Goal: Task Accomplishment & Management: Complete application form

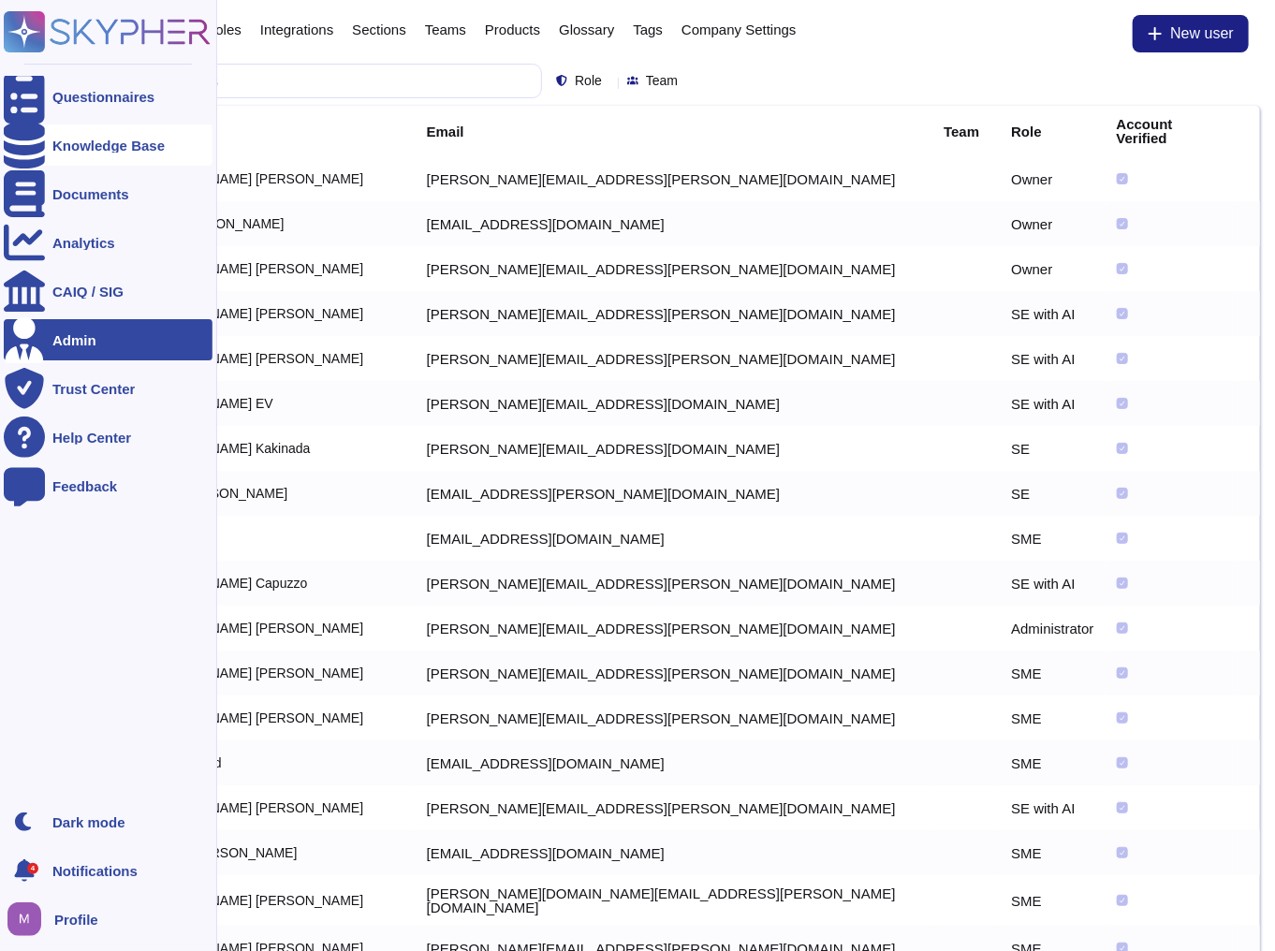
click at [52, 152] on div "Knowledge Base" at bounding box center [108, 146] width 112 height 14
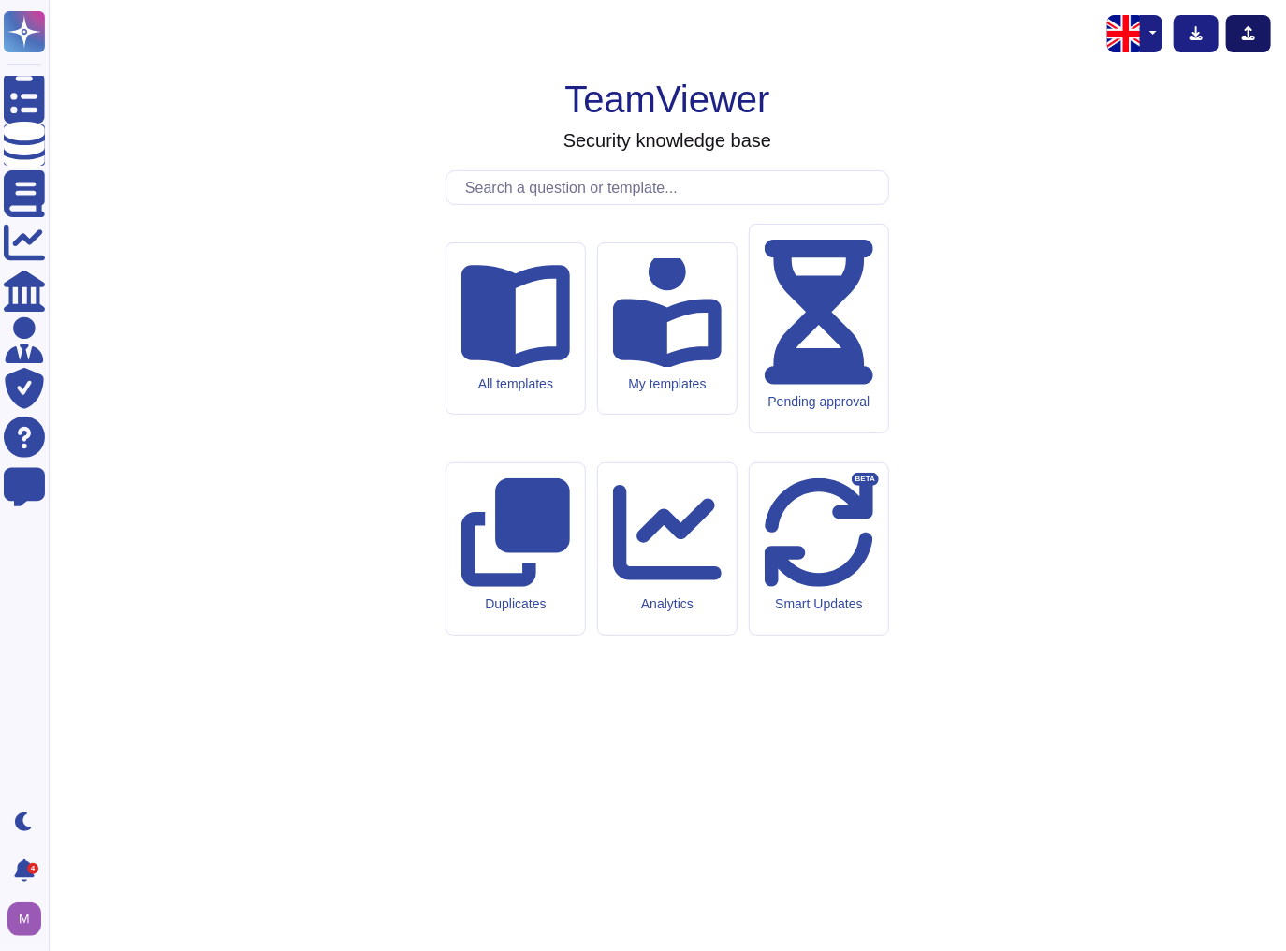
click at [1244, 36] on icon at bounding box center [1248, 33] width 13 height 14
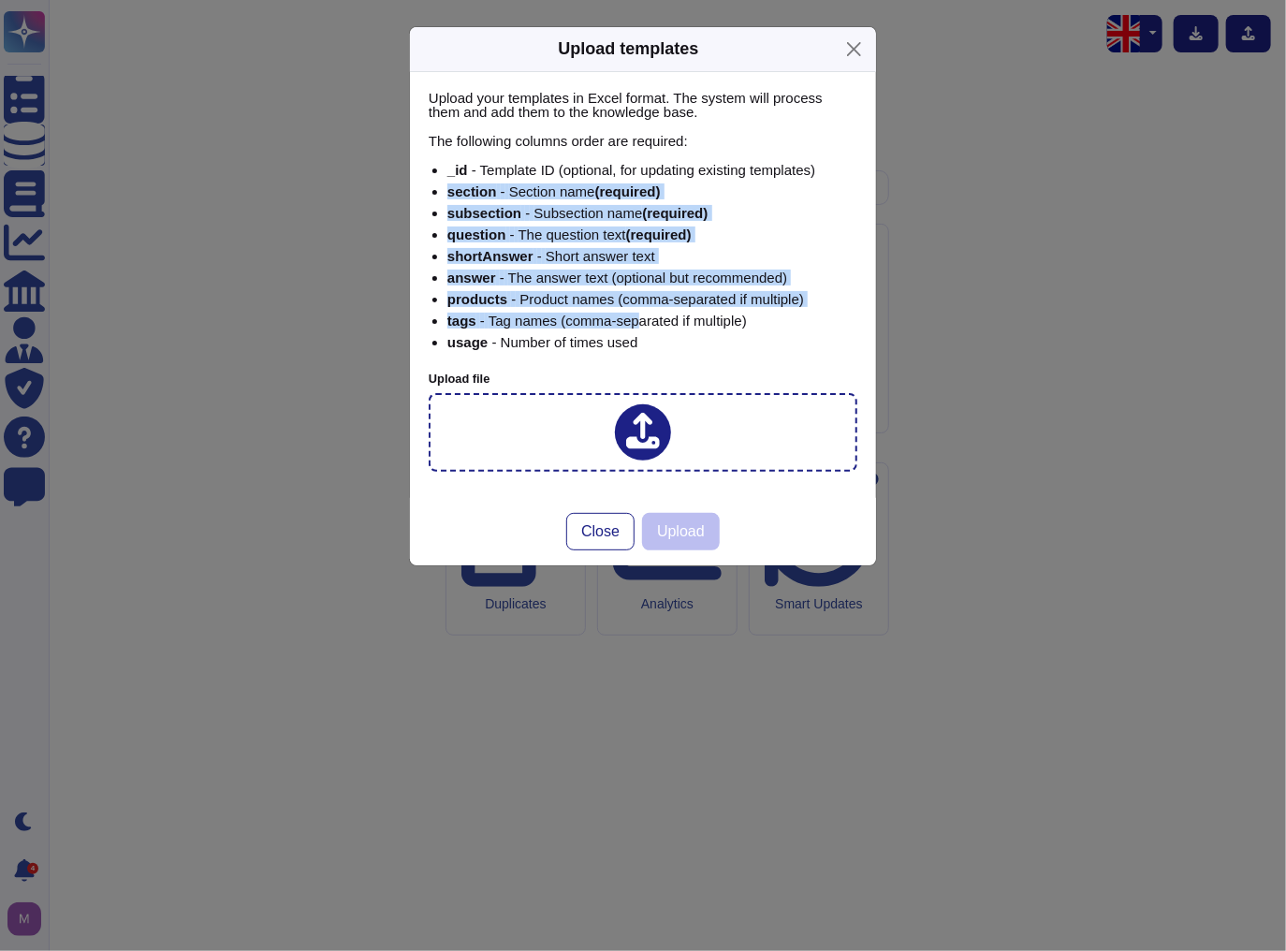
drag, startPoint x: 446, startPoint y: 189, endPoint x: 637, endPoint y: 322, distance: 232.7
click at [637, 322] on ul "_id - Template ID (optional, for updating existing templates) section - Section…" at bounding box center [643, 256] width 429 height 186
click at [576, 308] on ul "_id - Template ID (optional, for updating existing templates) section - Section…" at bounding box center [643, 256] width 429 height 186
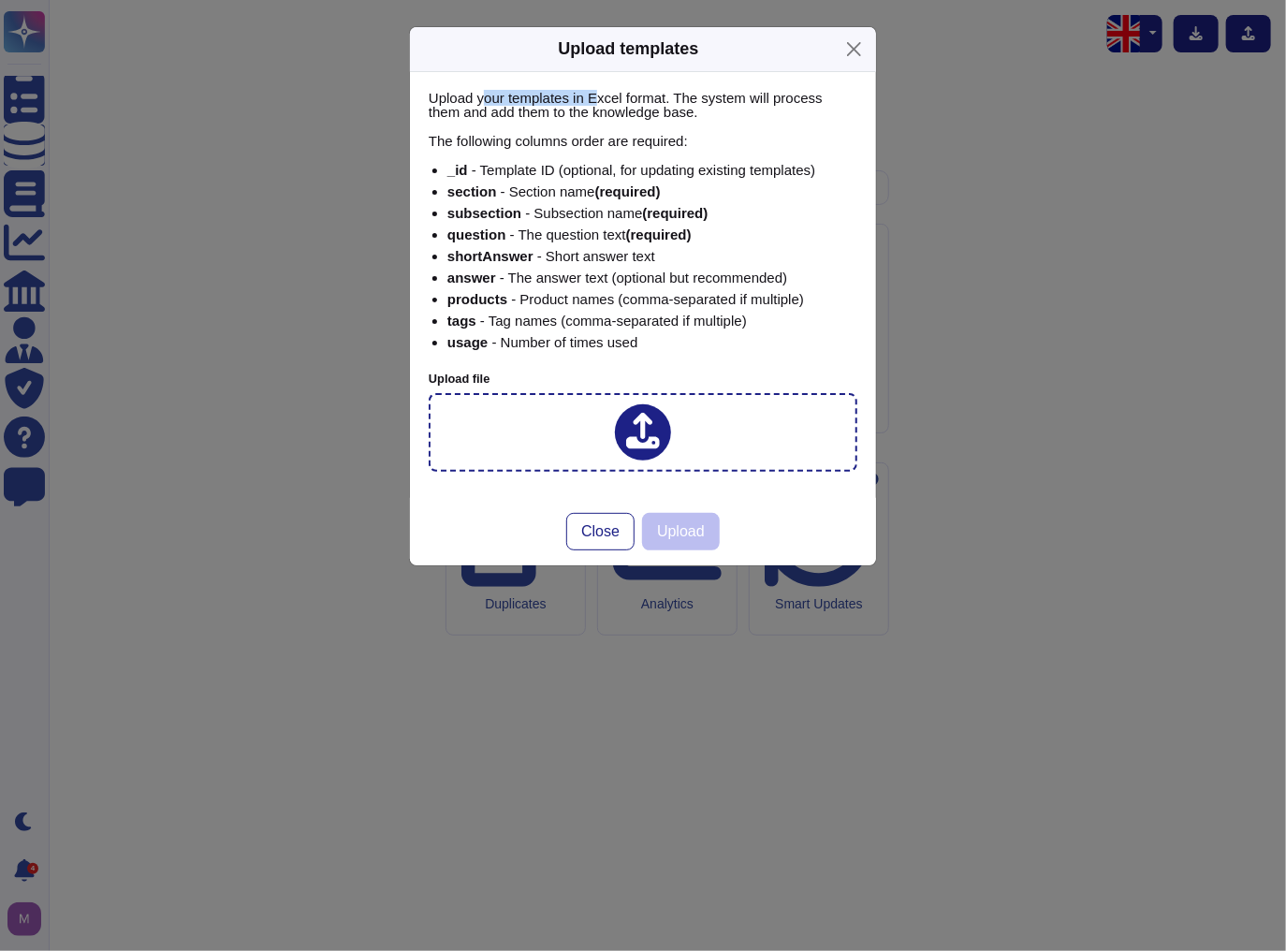
drag, startPoint x: 488, startPoint y: 97, endPoint x: 597, endPoint y: 98, distance: 109.5
click at [597, 98] on p "Upload your templates in Excel format. The system will process them and add the…" at bounding box center [643, 105] width 429 height 28
drag, startPoint x: 423, startPoint y: 133, endPoint x: 577, endPoint y: 145, distance: 154.0
click at [574, 145] on div "Upload your templates in Excel format. The system will process them and add the…" at bounding box center [643, 285] width 466 height 426
click at [1020, 127] on div "Upload templates Upload your templates in Excel format. The system will process…" at bounding box center [643, 475] width 1286 height 951
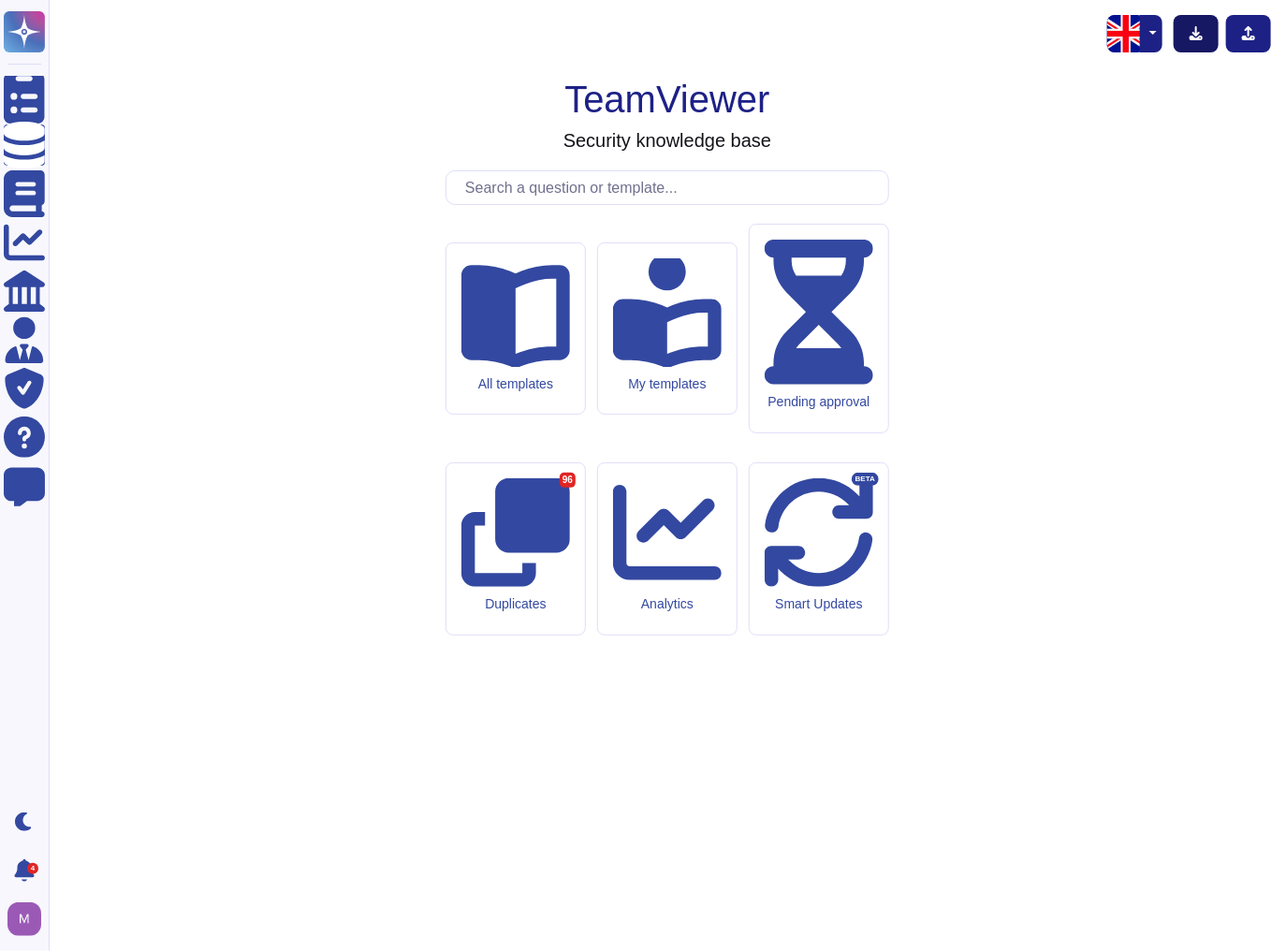
click at [1197, 38] on icon at bounding box center [1196, 33] width 13 height 14
click at [1193, 37] on icon at bounding box center [1196, 33] width 13 height 14
click at [1185, 191] on div "TeamViewer Security knowledge base All templates My templates Pending approval …" at bounding box center [668, 475] width 1208 height 921
click at [1250, 37] on icon at bounding box center [1248, 33] width 15 height 15
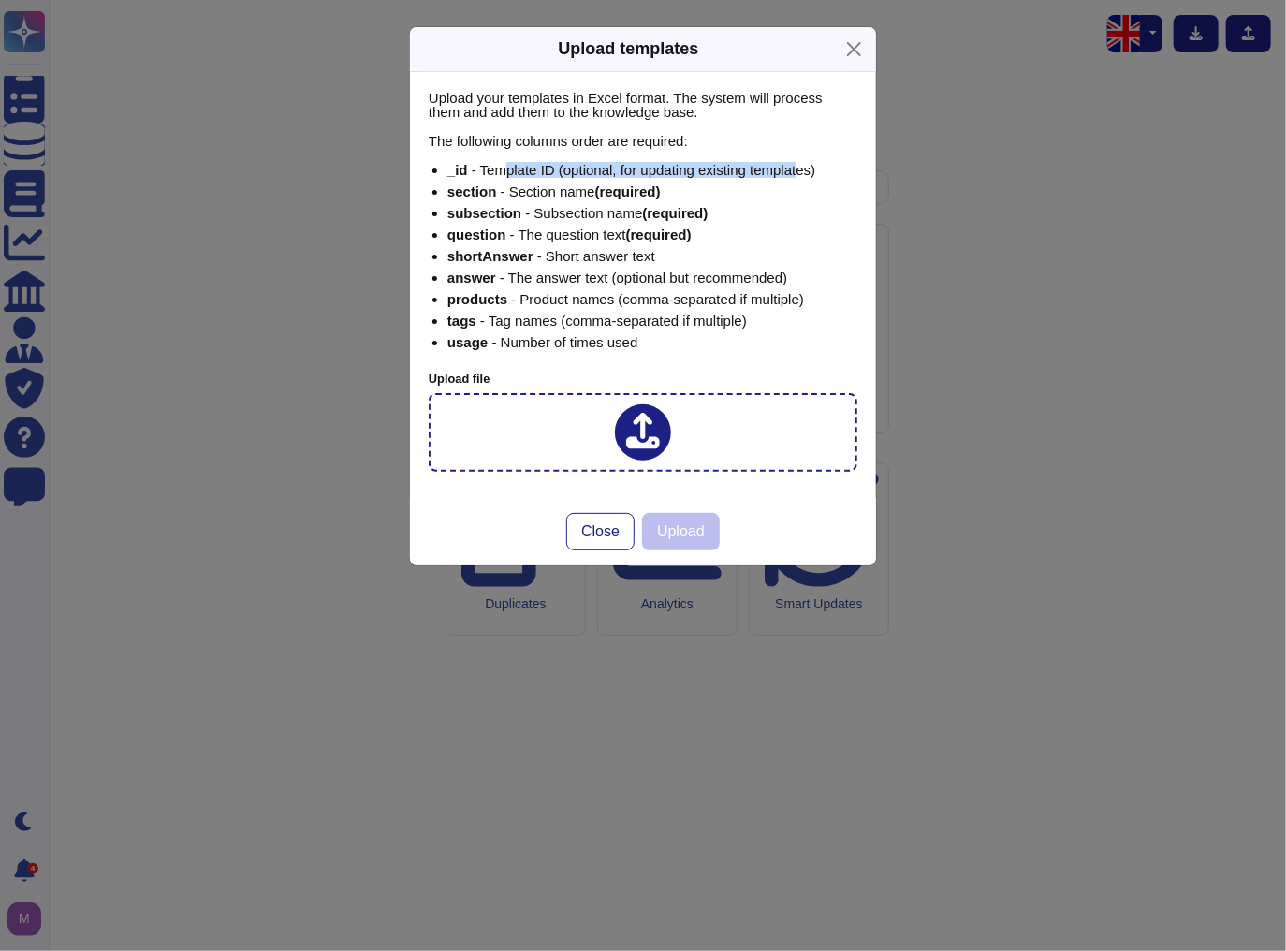
drag, startPoint x: 508, startPoint y: 168, endPoint x: 802, endPoint y: 158, distance: 294.1
click at [802, 158] on div "Upload your templates in Excel format. The system will process them and add the…" at bounding box center [643, 231] width 429 height 280
click at [759, 184] on li "section - Section name (required)" at bounding box center [652, 191] width 410 height 14
click at [633, 435] on icon at bounding box center [643, 431] width 34 height 37
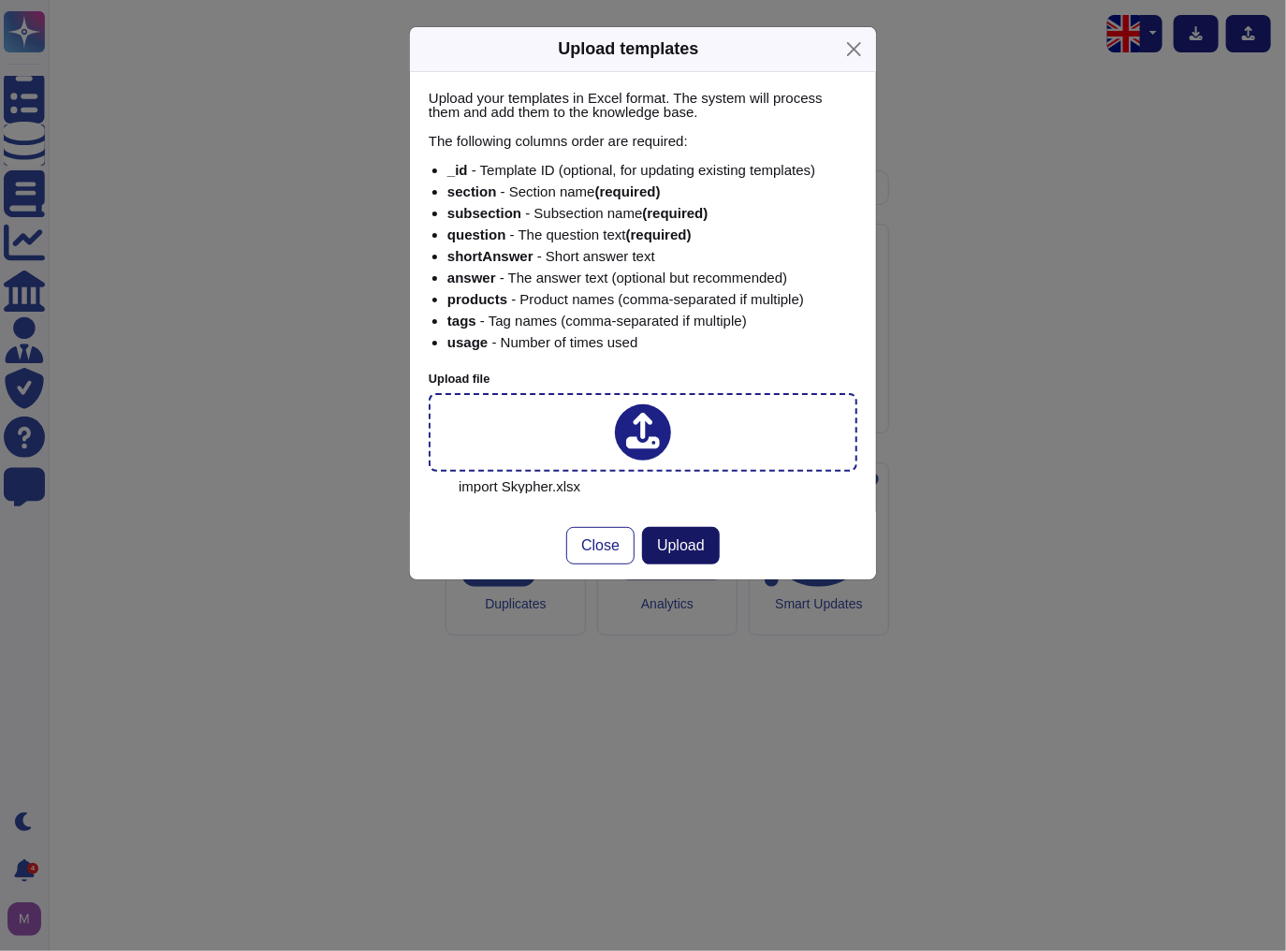
click at [705, 544] on button "Upload" at bounding box center [681, 545] width 78 height 37
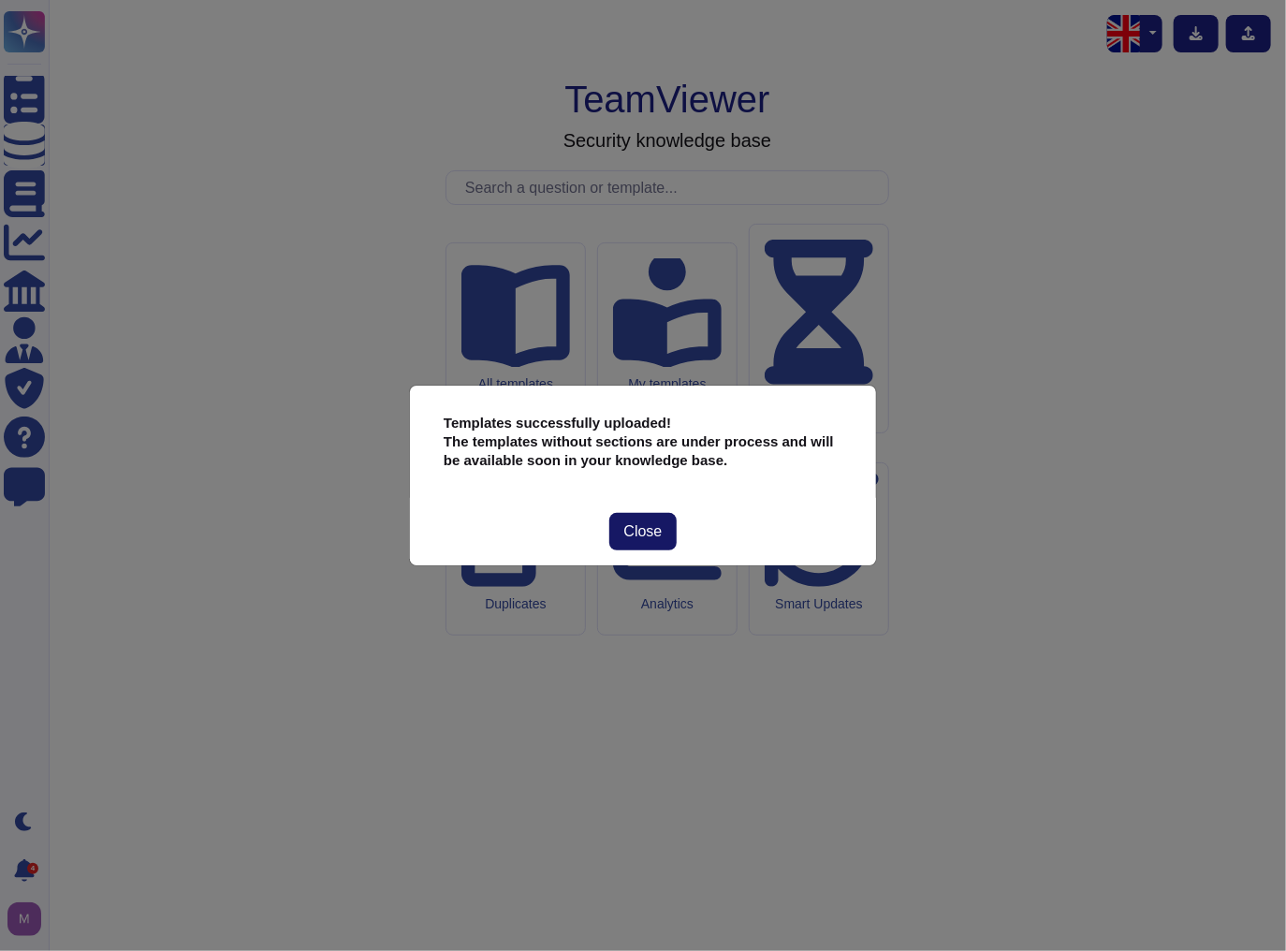
click at [628, 532] on span "Close" at bounding box center [643, 531] width 38 height 15
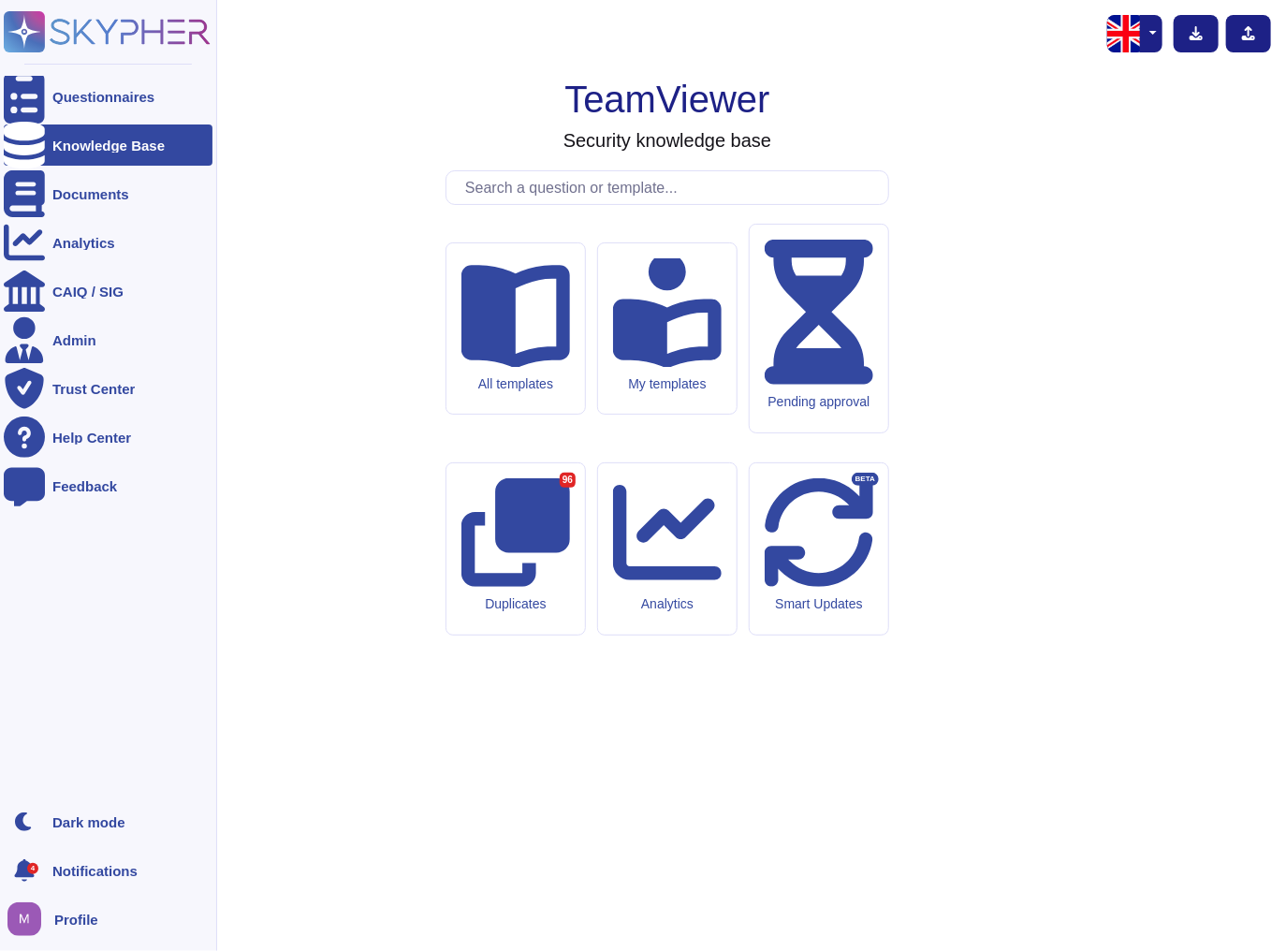
click at [18, 144] on icon at bounding box center [24, 145] width 41 height 47
click at [67, 148] on div "Knowledge Base" at bounding box center [108, 146] width 112 height 14
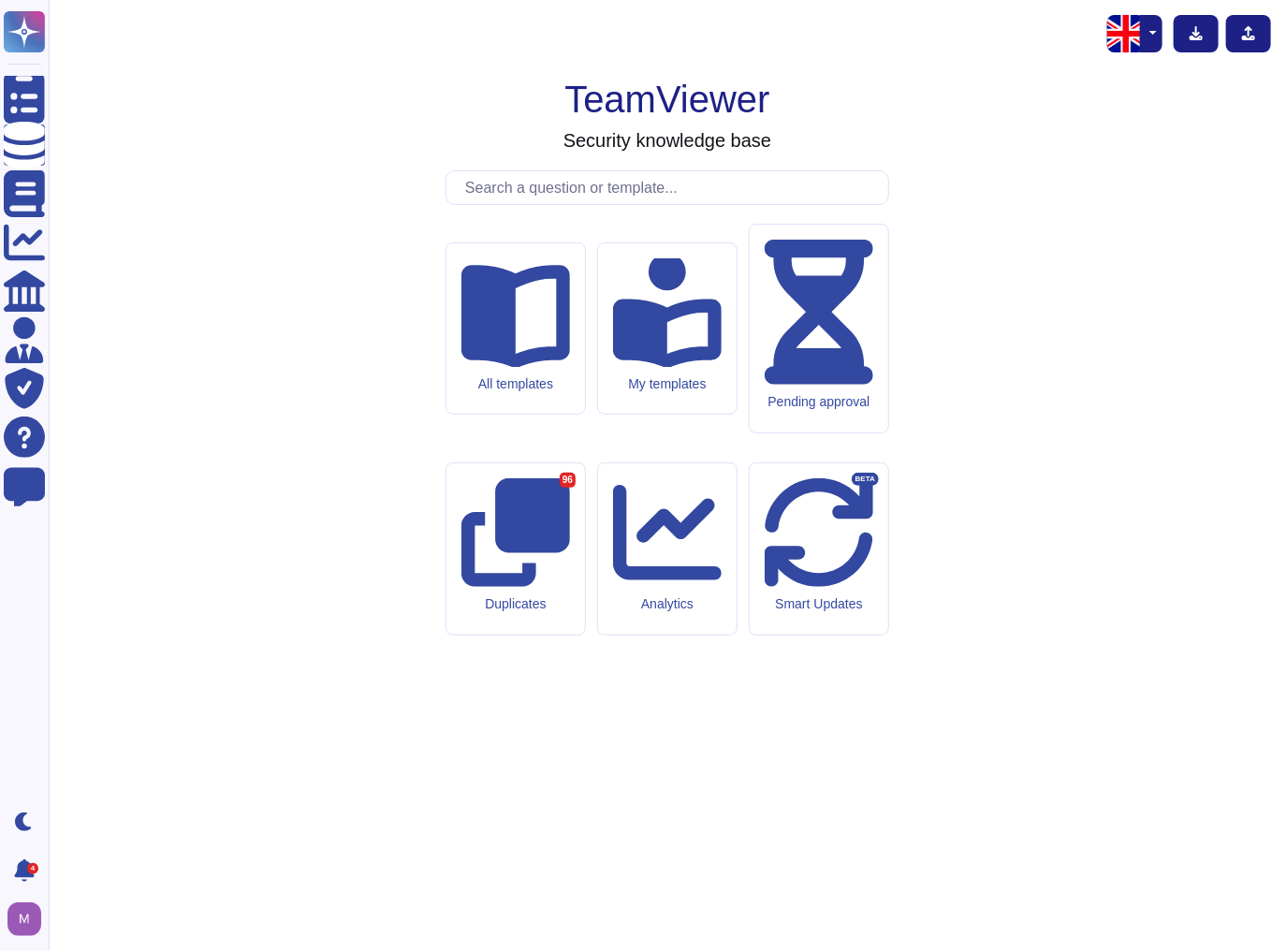
click at [532, 368] on icon at bounding box center [515, 316] width 109 height 103
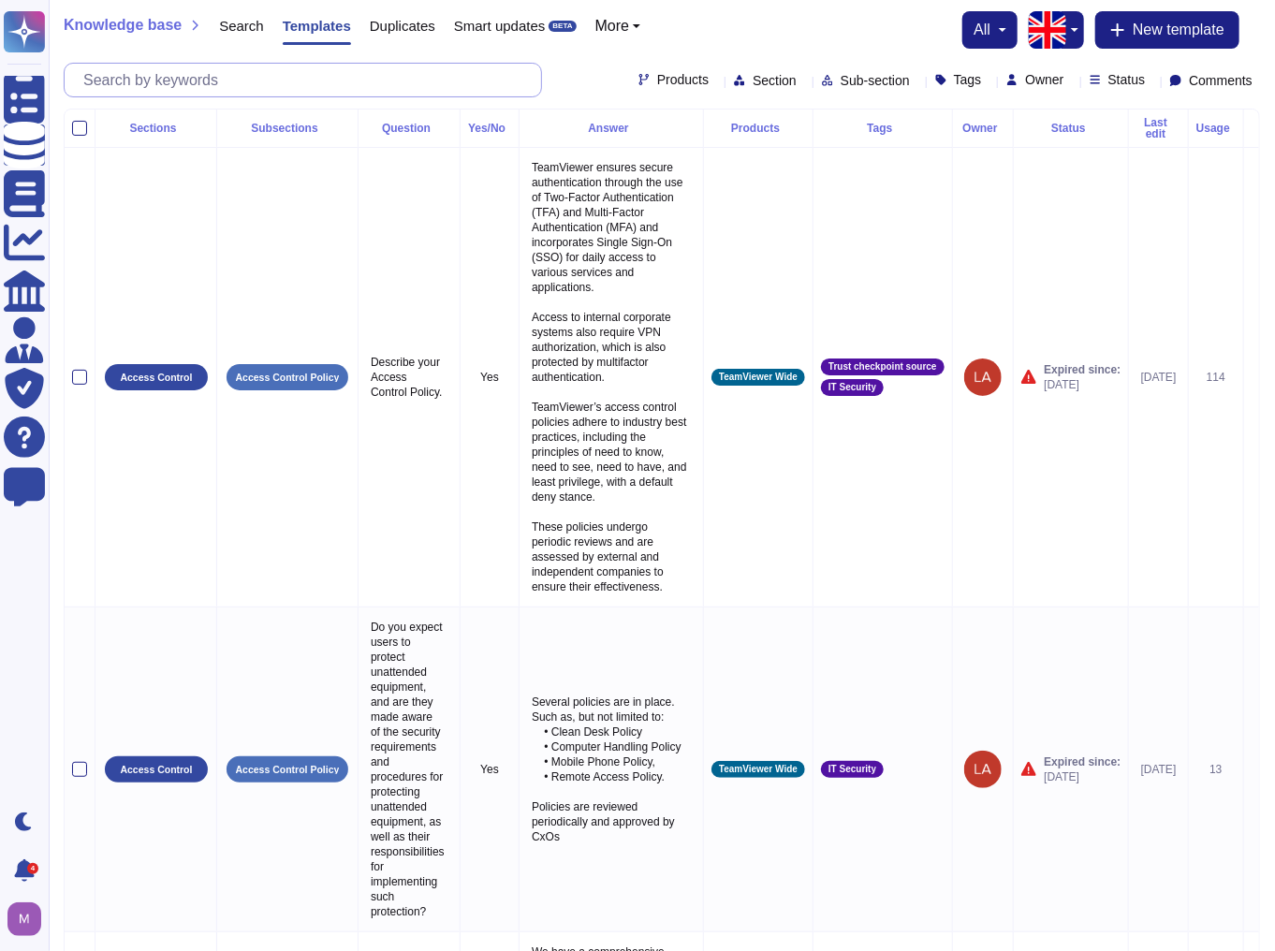
click at [428, 88] on input "text" at bounding box center [307, 80] width 467 height 33
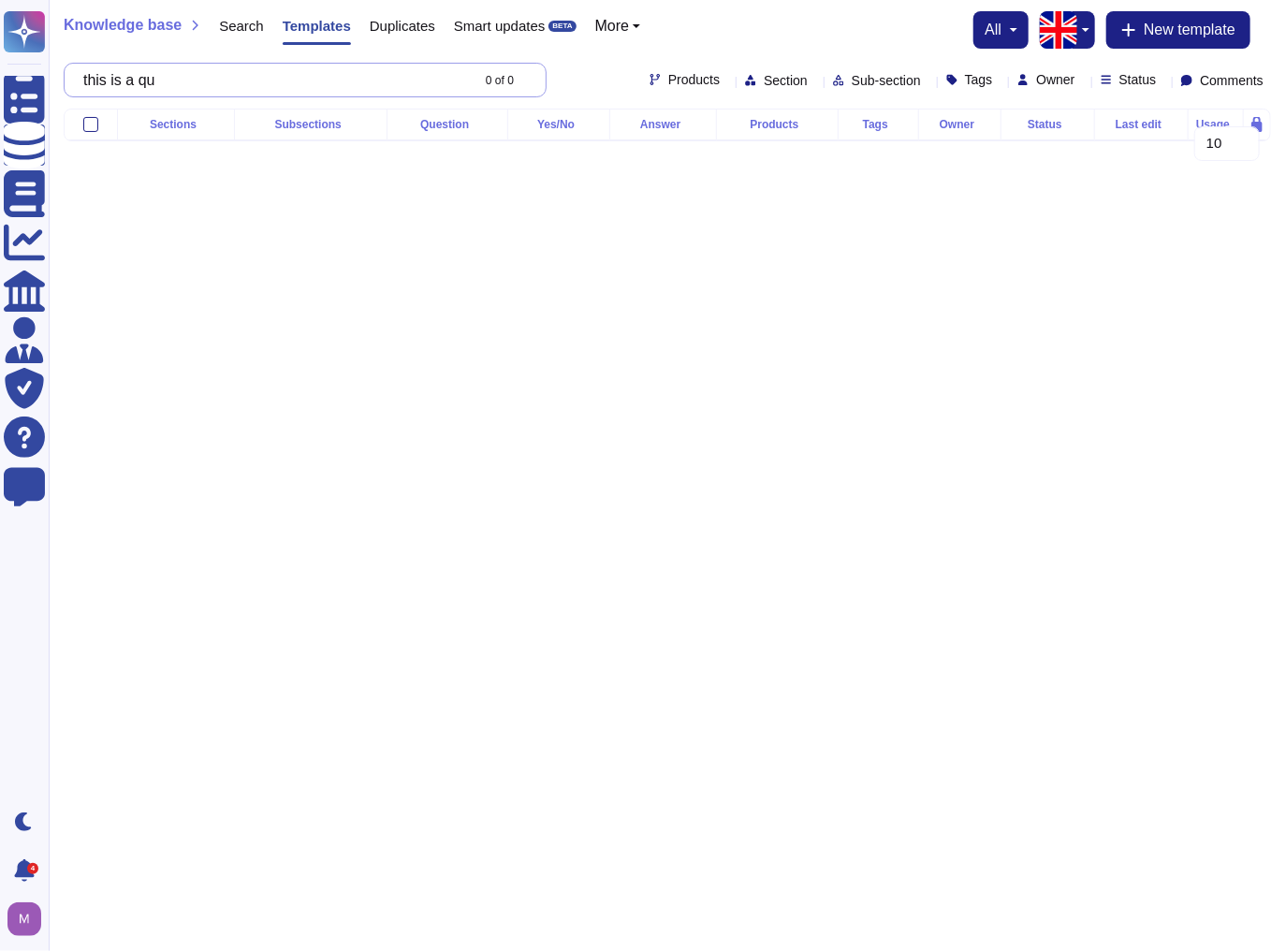
drag, startPoint x: 146, startPoint y: 77, endPoint x: -1, endPoint y: 49, distance: 149.6
click at [0, 49] on html "Questionnaires Knowledge Base Documents Analytics CAIQ / SIG Admin Trust Center…" at bounding box center [643, 85] width 1286 height 171
paste input "This is a question"
type input "This is a question"
click at [315, 77] on input "This is a question" at bounding box center [271, 80] width 395 height 33
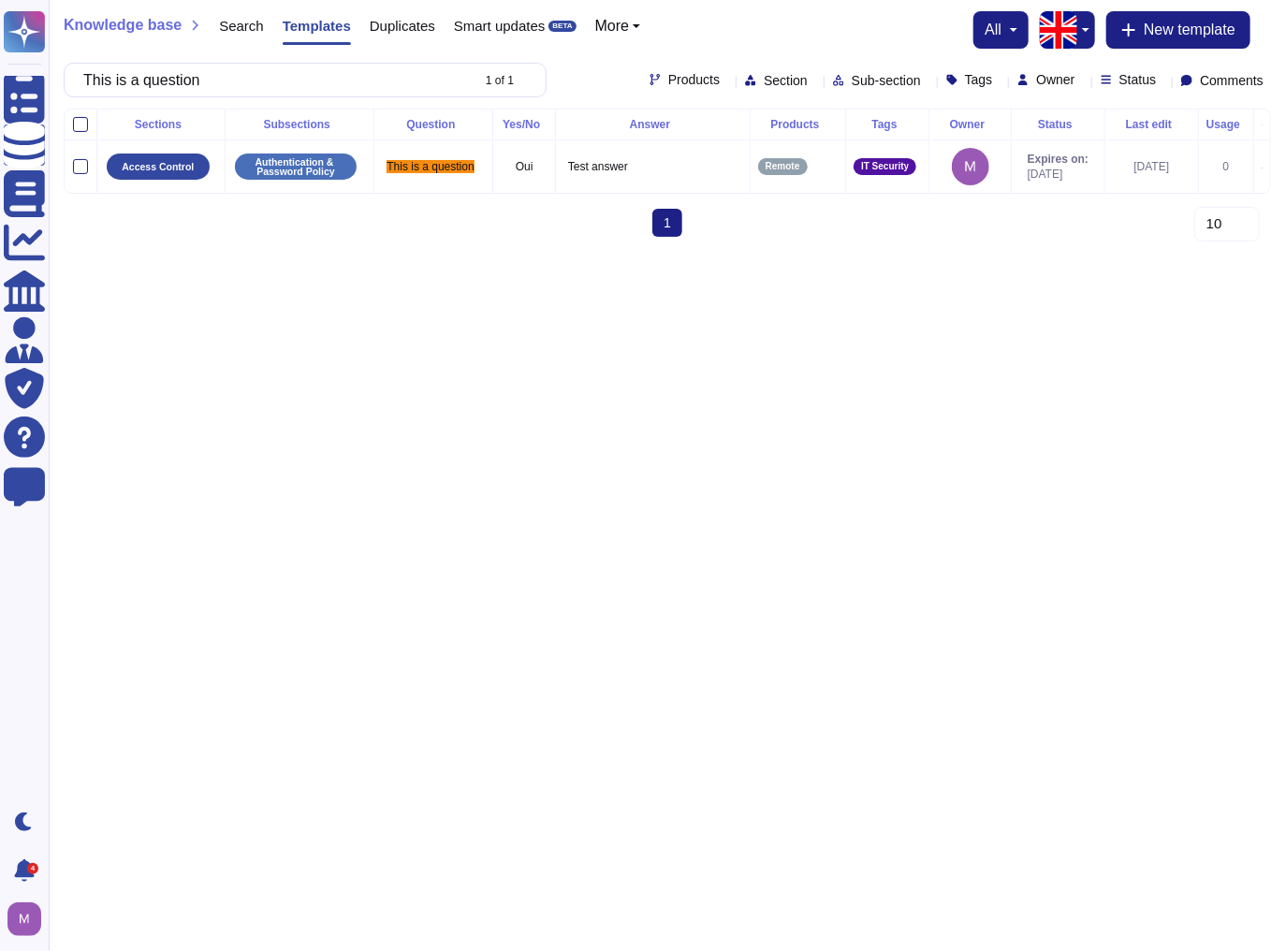
click at [822, 252] on html "Questionnaires Knowledge Base Documents Analytics CAIQ / SIG Admin Trust Center…" at bounding box center [643, 126] width 1286 height 252
click at [585, 252] on html "Questionnaires Knowledge Base Documents Analytics CAIQ / SIG Admin Trust Center…" at bounding box center [643, 126] width 1286 height 252
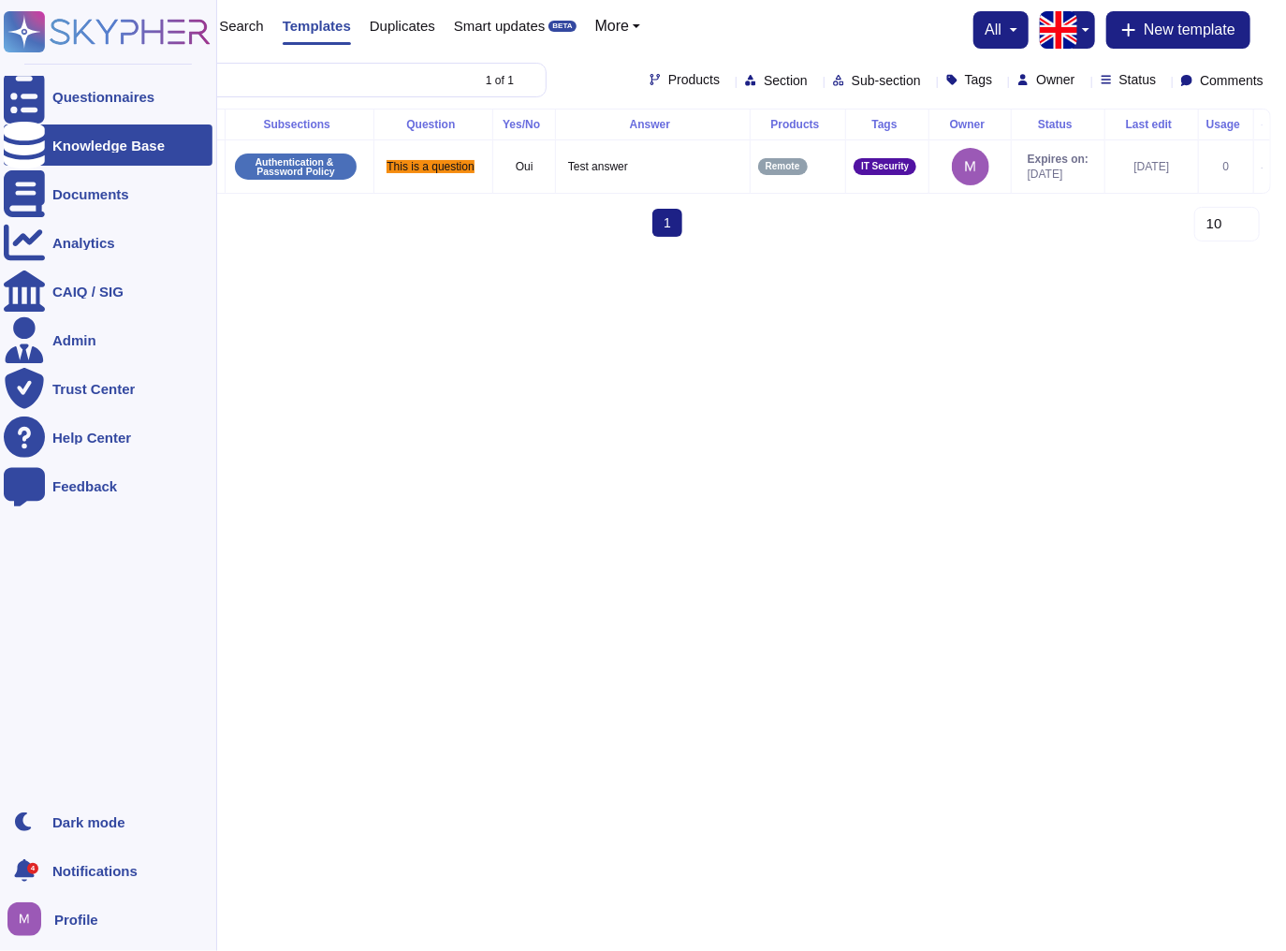
click at [15, 140] on icon at bounding box center [24, 145] width 41 height 47
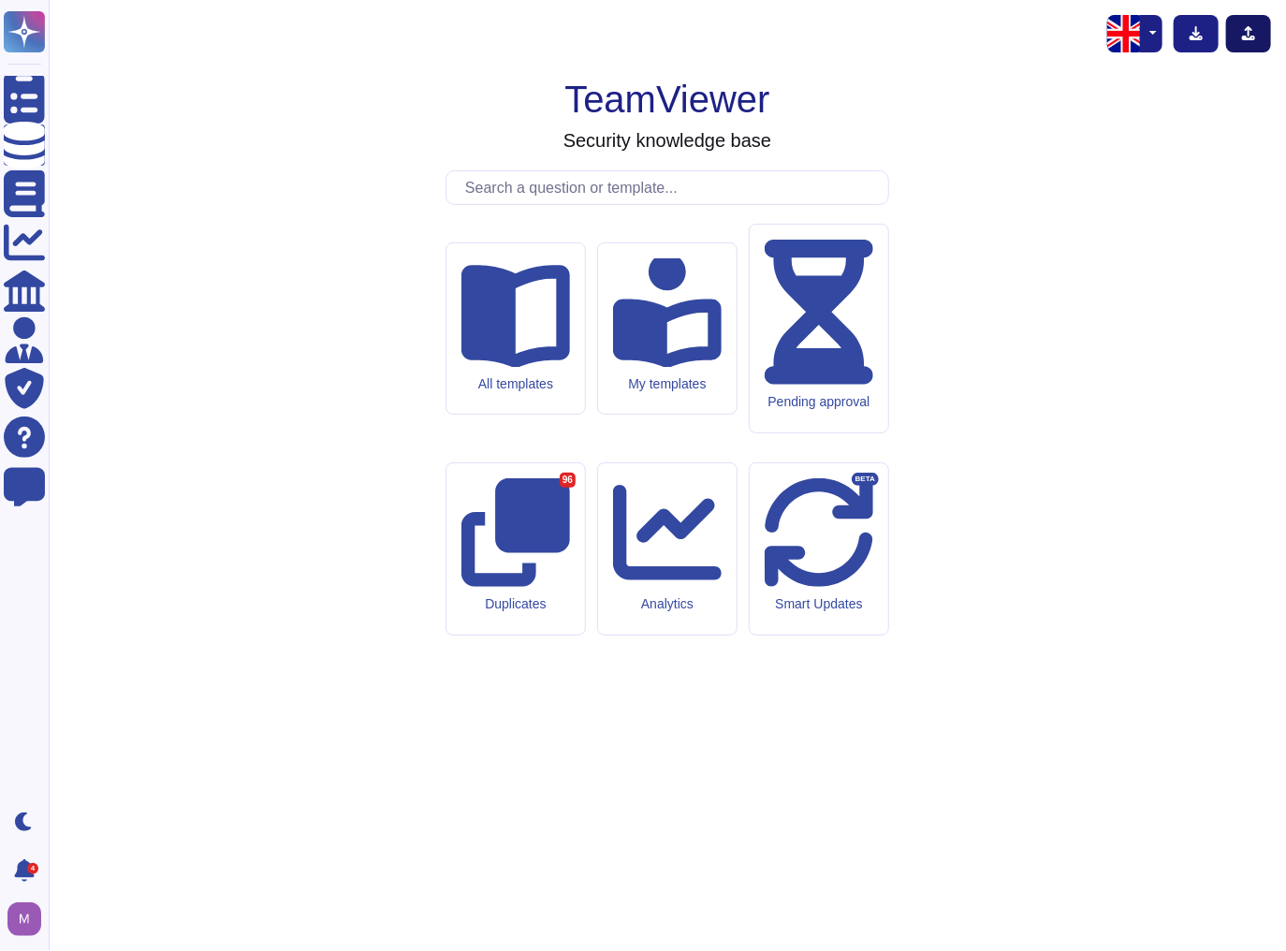
click at [1255, 35] on icon at bounding box center [1248, 33] width 15 height 15
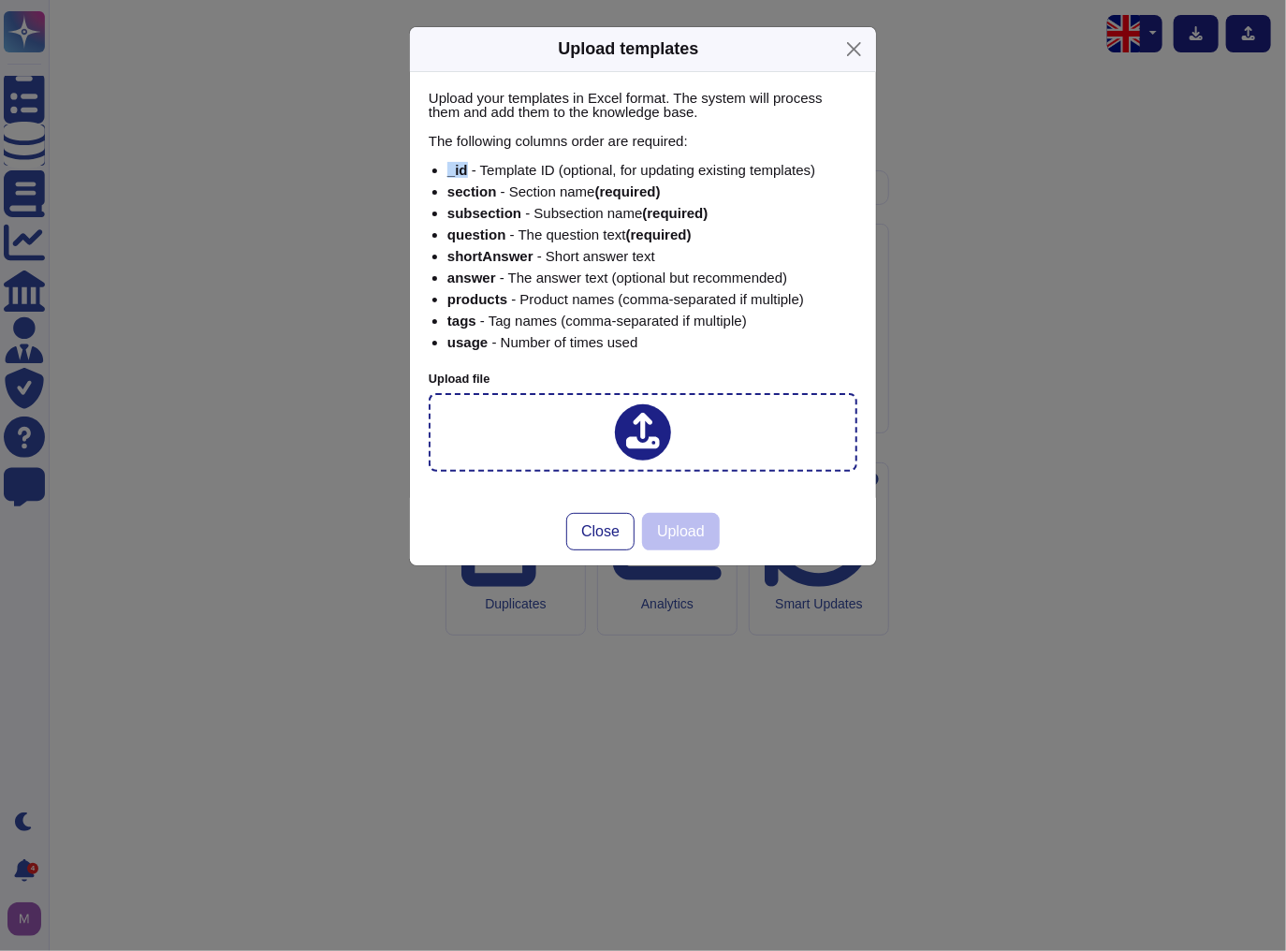
drag, startPoint x: 463, startPoint y: 162, endPoint x: 664, endPoint y: 352, distance: 276.1
click at [664, 352] on div "Upload your templates in Excel format. The system will process them and add the…" at bounding box center [643, 231] width 429 height 280
click at [648, 249] on li "shortAnswer - Short answer text" at bounding box center [652, 256] width 410 height 14
click at [206, 258] on div "Upload templates Upload your templates in Excel format. The system will process…" at bounding box center [643, 475] width 1286 height 951
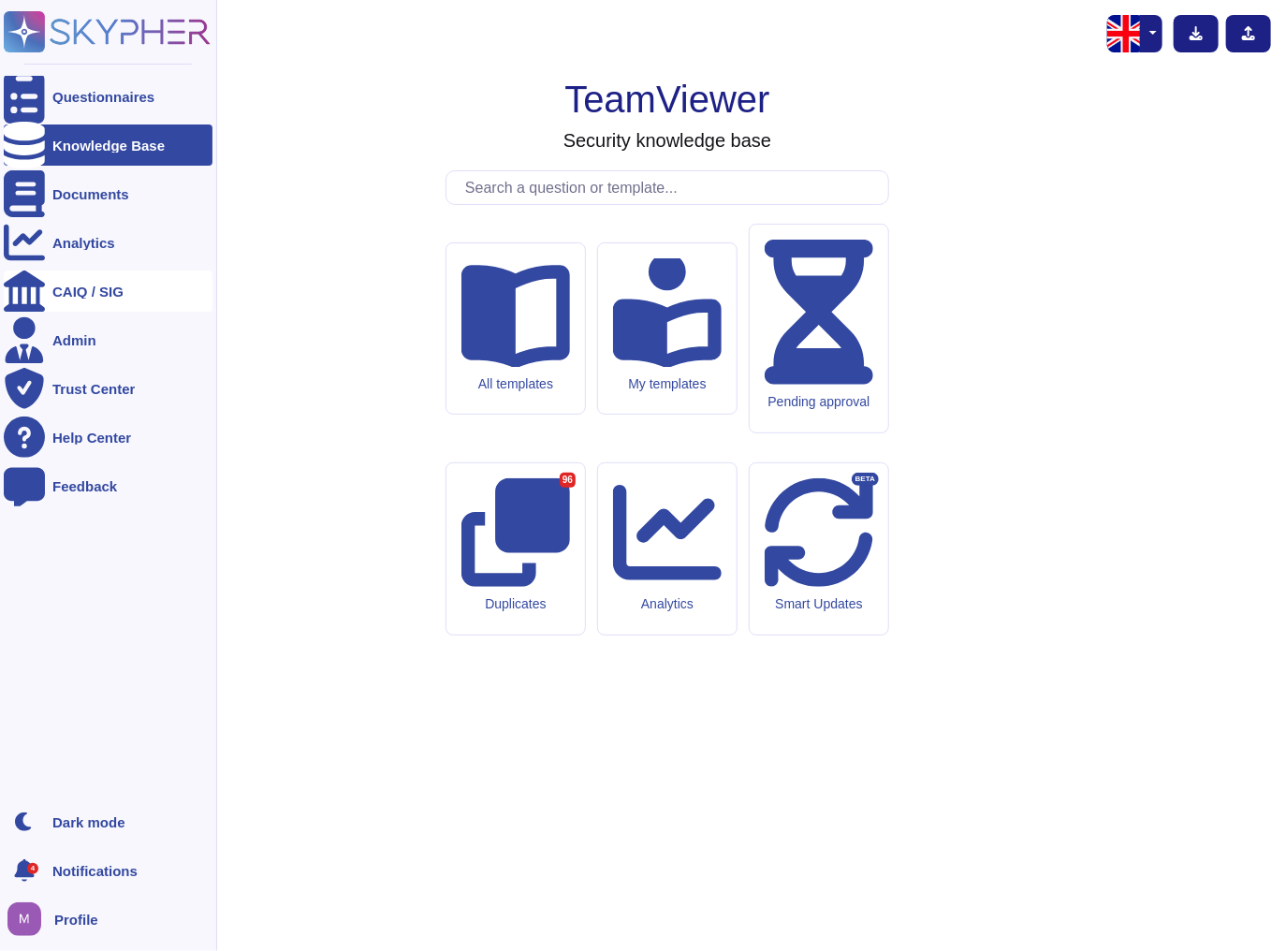
click at [61, 286] on div "CAIQ / SIG" at bounding box center [87, 292] width 71 height 14
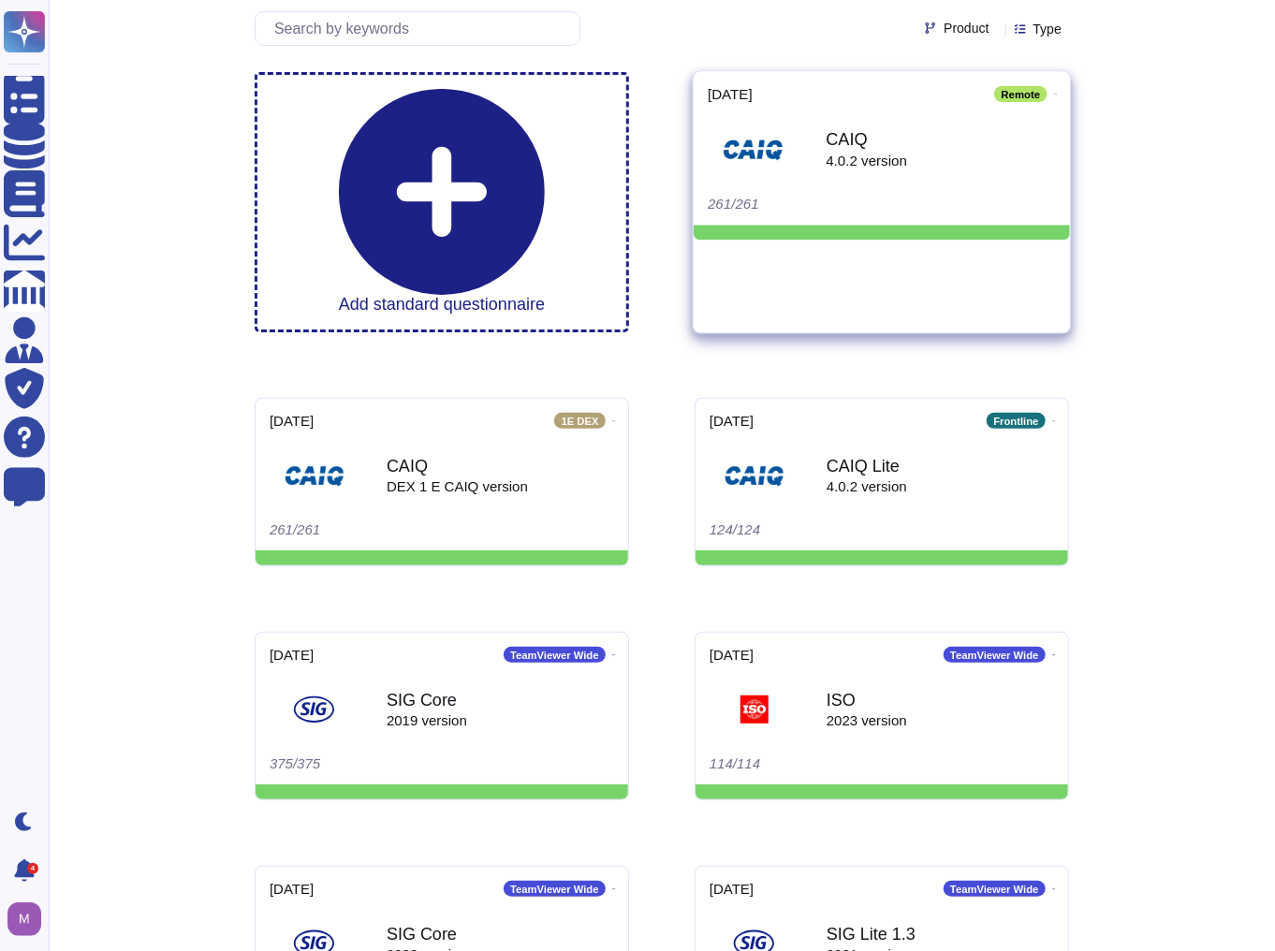
click at [837, 183] on div "CAIQ 4.0.2 version" at bounding box center [882, 149] width 348 height 95
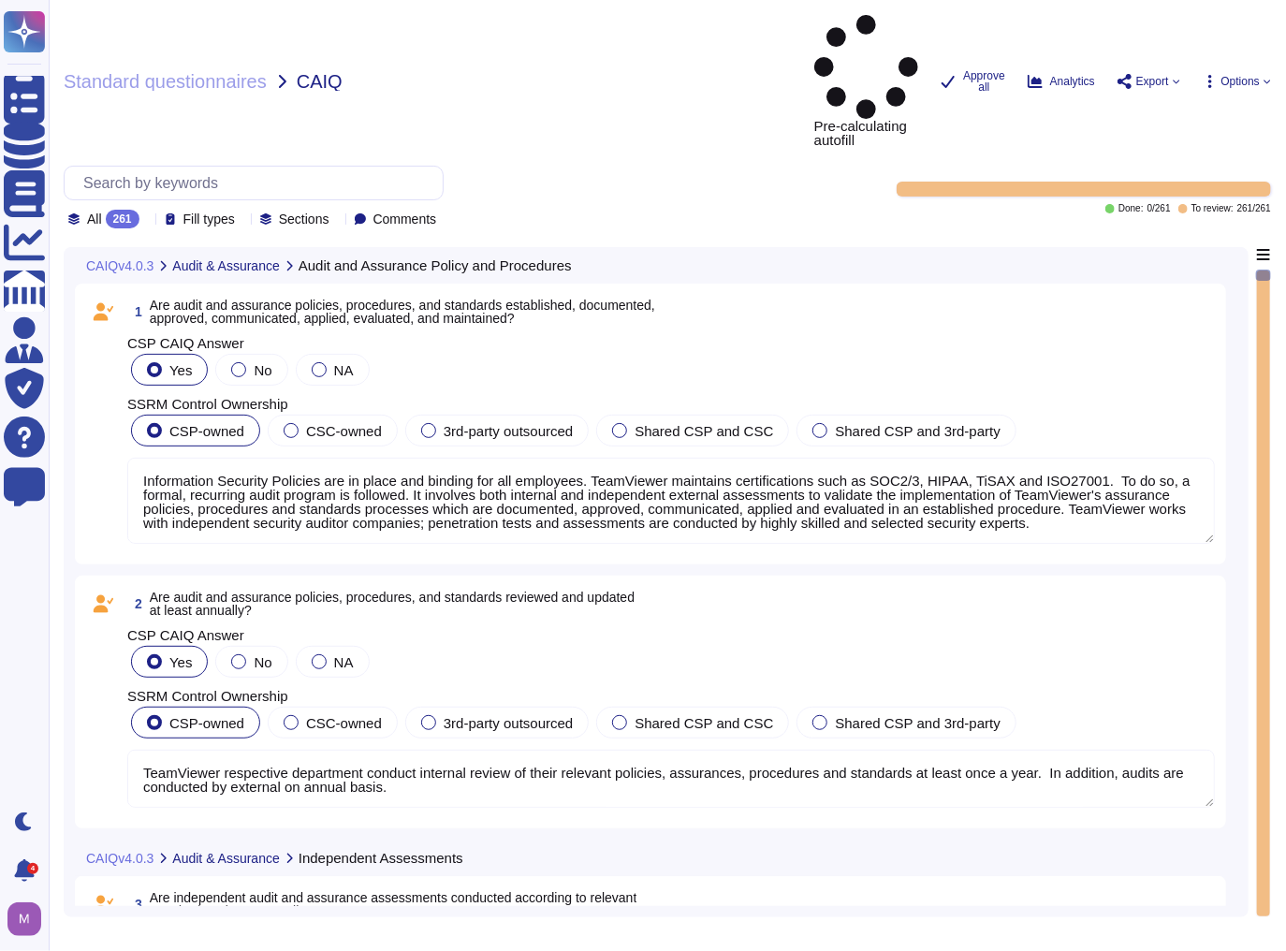
type textarea "Information Security Policies are in place and binding for all employees. TeamV…"
type textarea "TeamViewer respective department conduct internal review of their relevant poli…"
type textarea "TeamViewer maintains certifications such as SOC2/3, HIPAA, TiSAX and ISO27001. …"
type textarea "TeamViewer maintains certifications such as SOC2/3, HIPAA and ISO. To do so, a …"
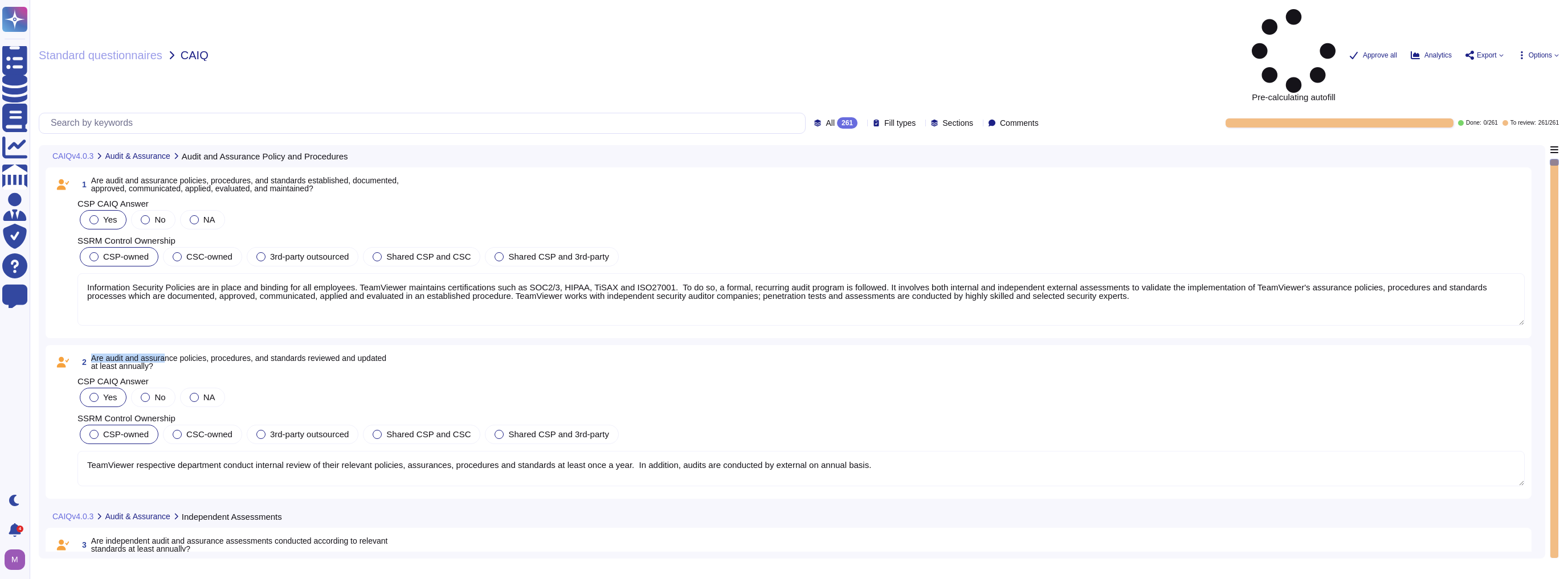
drag, startPoint x: 141, startPoint y: 274, endPoint x: 88, endPoint y: 266, distance: 53.6
click at [88, 345] on div "2 Are audit and assurance policies, procedures, and standards reviewed and upda…" at bounding box center [788, 421] width 1486 height 154
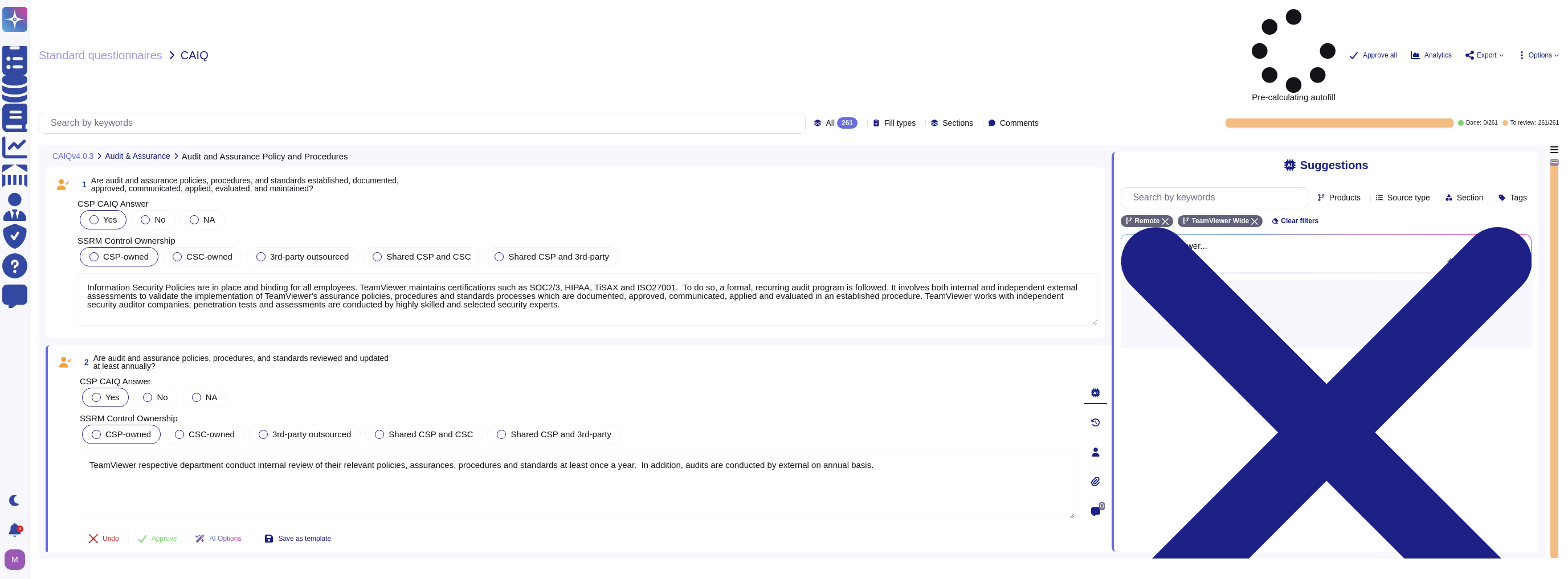
click at [94, 353] on span "Are audit and assurance policies, procedures, and standards reviewed and update…" at bounding box center [241, 362] width 295 height 17
drag, startPoint x: 94, startPoint y: 277, endPoint x: 226, endPoint y: 291, distance: 132.7
click at [226, 352] on div "2 Are audit and assurance policies, procedures, and standards reviewed and upda…" at bounding box center [565, 451] width 1020 height 200
click at [782, 193] on span "Products" at bounding box center [1345, 197] width 31 height 8
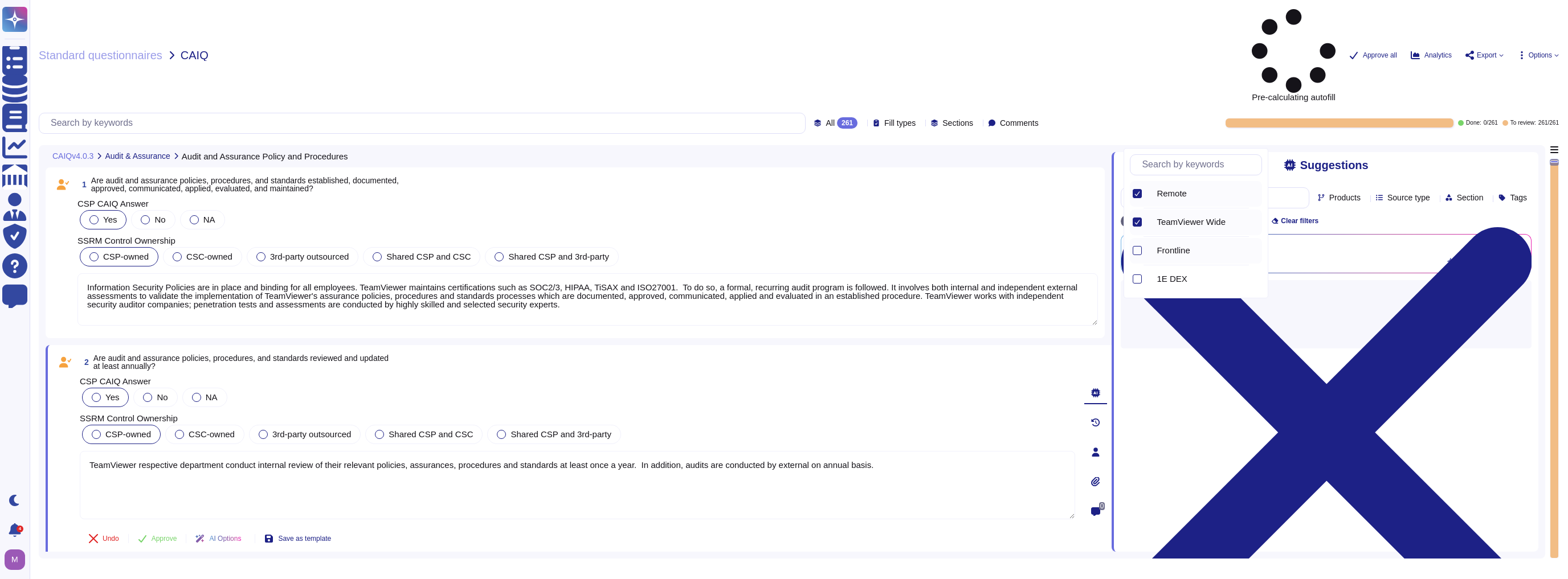
click at [782, 248] on div "Frontline" at bounding box center [1207, 250] width 110 height 10
click at [782, 280] on div at bounding box center [1149, 279] width 4 height 13
click at [782, 194] on span "Remote" at bounding box center [1172, 193] width 30 height 10
click at [782, 249] on span "Frontline" at bounding box center [1173, 250] width 33 height 10
click at [782, 277] on span "1E DEX" at bounding box center [1172, 279] width 30 height 10
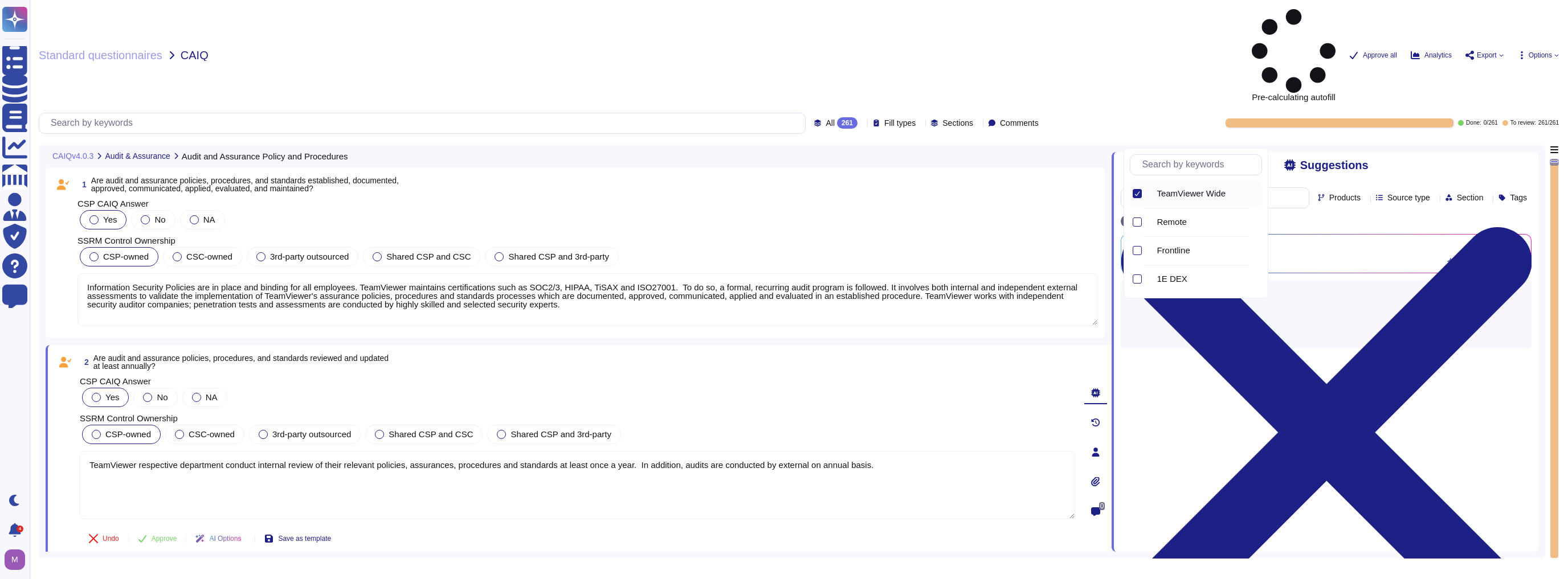
click at [782, 348] on div "Suggestions Products Source type Section Tags TeamViewer Wide Clear filters Gen…" at bounding box center [1325, 352] width 427 height 400
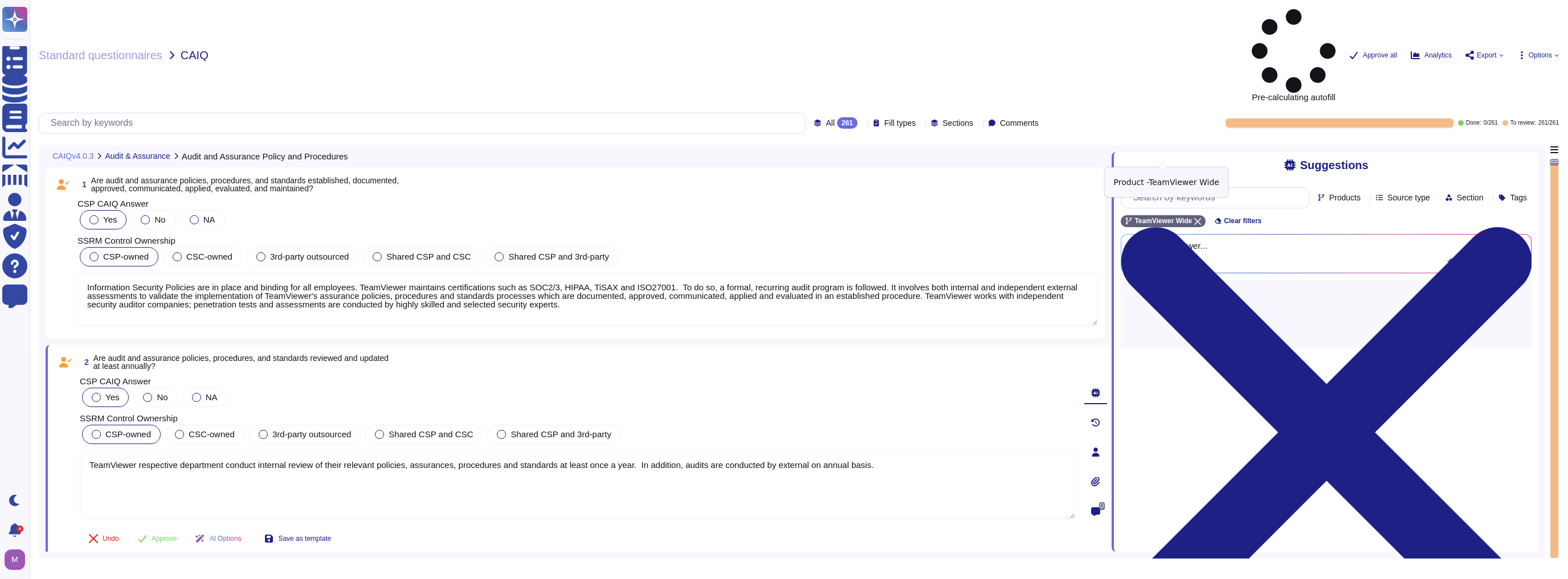
click at [782, 218] on span "TeamViewer Wide" at bounding box center [1163, 221] width 58 height 7
click at [782, 193] on span "Products" at bounding box center [1345, 197] width 31 height 8
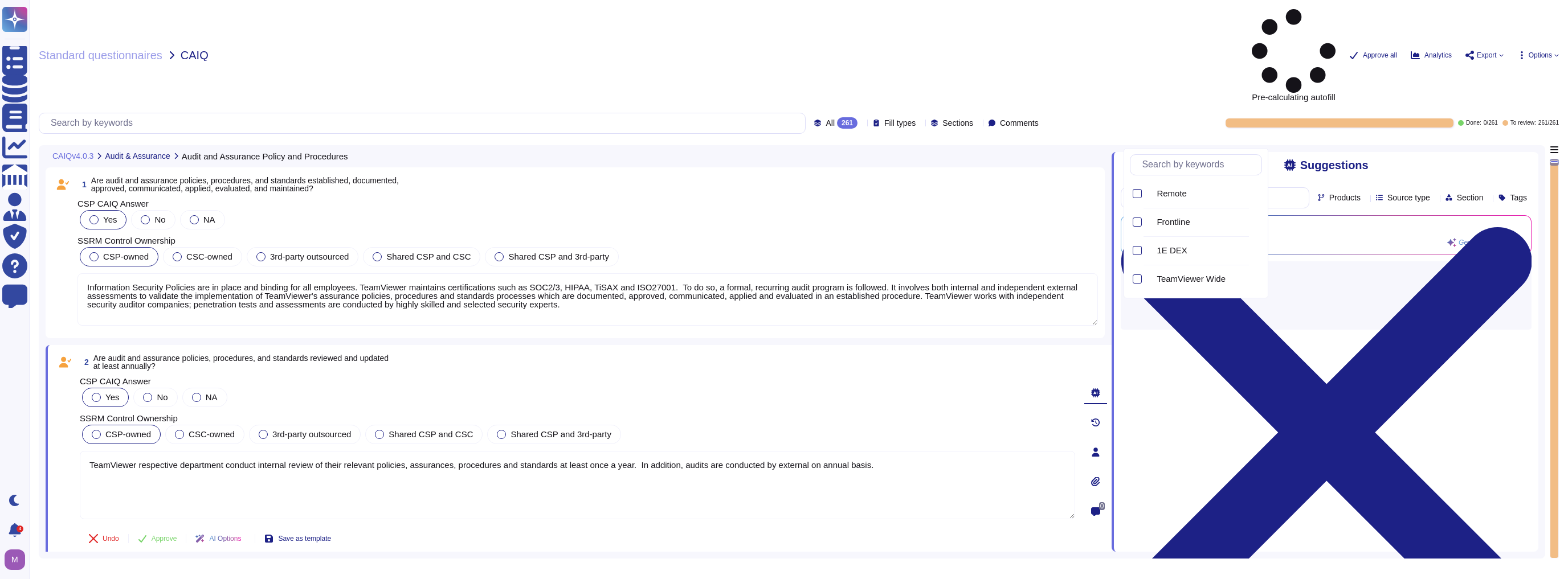
click at [782, 328] on div "Suggestions Products Source type Section Tags Generating answer... Generative A…" at bounding box center [1325, 352] width 427 height 400
click at [782, 193] on div "Products" at bounding box center [1342, 197] width 47 height 9
click at [782, 277] on span "TeamViewer Wide" at bounding box center [1191, 279] width 69 height 10
click at [782, 330] on div "Suggestions Products Source type Section Tags TeamViewer Wide Clear filters Gen…" at bounding box center [1325, 352] width 427 height 400
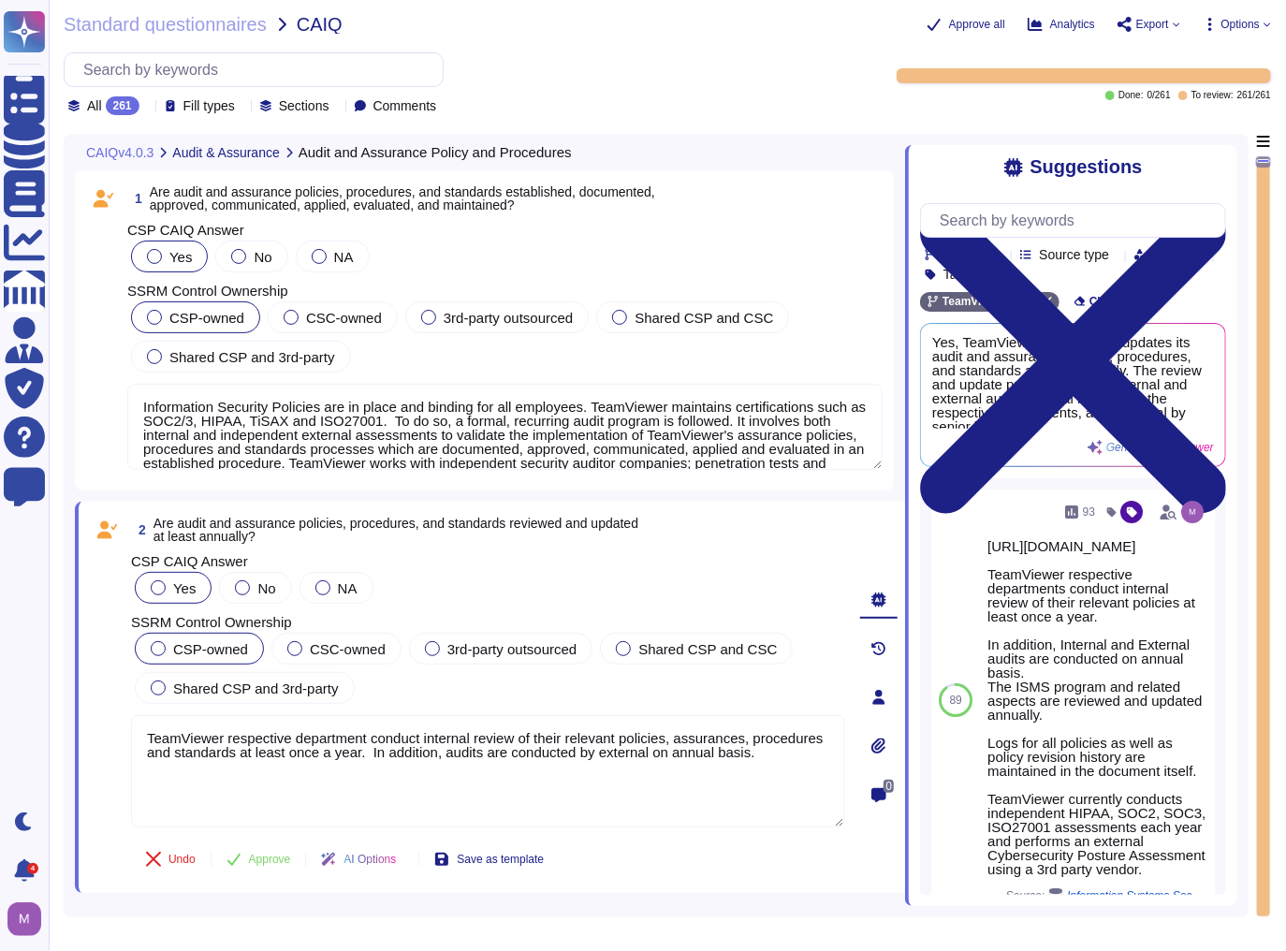
type textarea "TeamViewer maintains certifications such as SOC2/3, HIPAA, TiSAX and ISO27001. …"
